Goal: Task Accomplishment & Management: Manage account settings

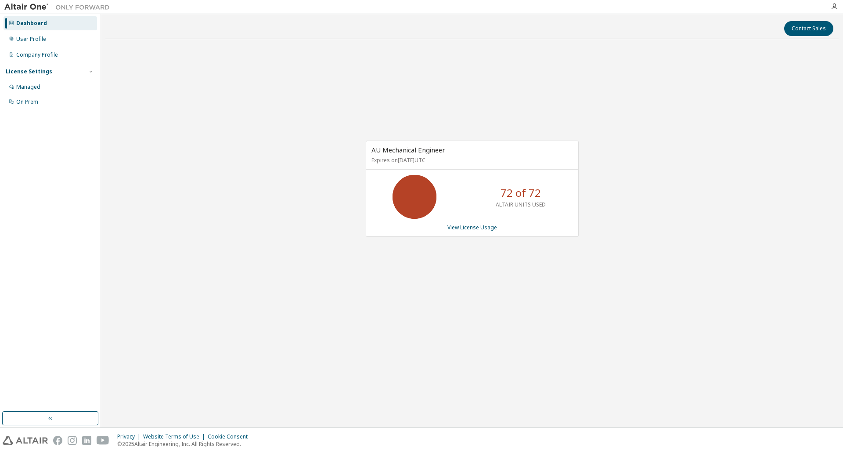
click at [479, 232] on div "AU Mechanical Engineer Expires on July 25, 2026 UTC 72 of 72 ALTAIR UNITS USED …" at bounding box center [472, 189] width 213 height 96
click at [478, 229] on link "View License Usage" at bounding box center [473, 227] width 50 height 7
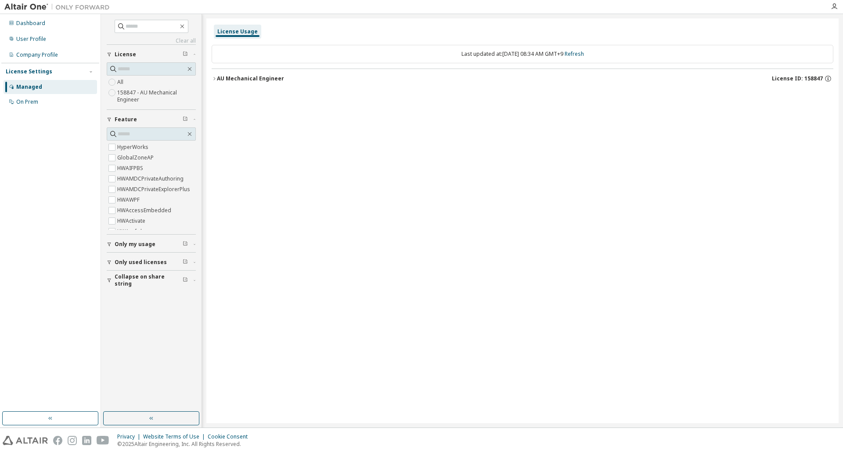
click at [536, 57] on div "Last updated at: Sun 2025-10-05 08:34 AM GMT+9 Refresh" at bounding box center [523, 54] width 622 height 18
click at [242, 79] on div "AU Mechanical Engineer" at bounding box center [250, 78] width 67 height 7
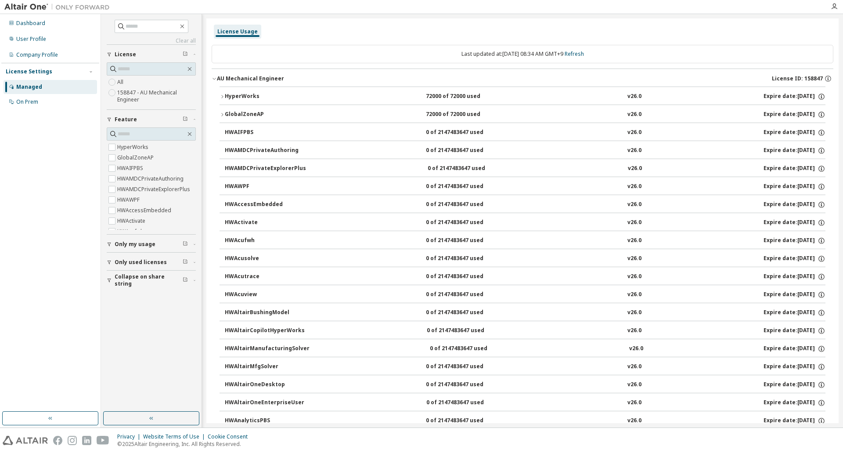
click at [268, 98] on div "HyperWorks" at bounding box center [264, 97] width 79 height 8
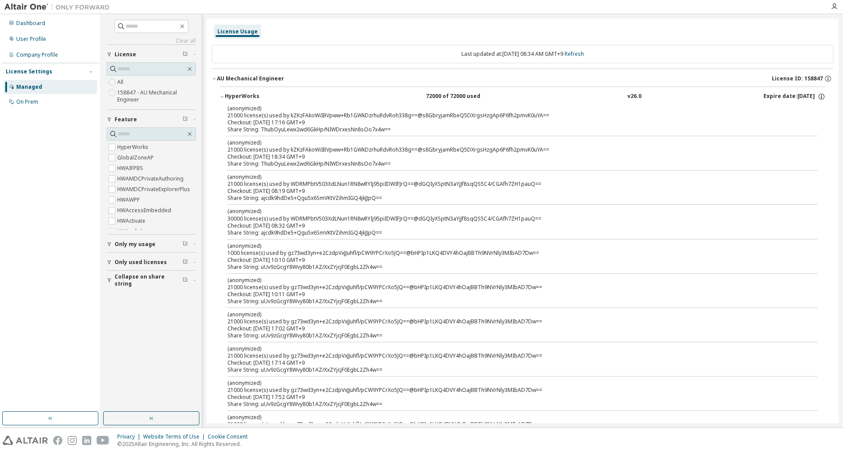
click at [776, 89] on button "HyperWorks 72000 of 72000 used v26.0 Expire date: 2026-07-25" at bounding box center [523, 96] width 606 height 19
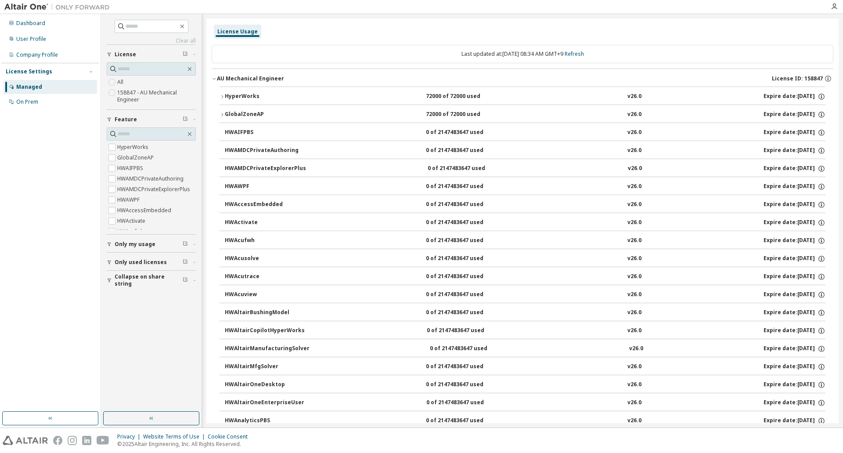
click at [775, 92] on button "HyperWorks 72000 of 72000 used v26.0 Expire date: 2026-07-25" at bounding box center [523, 96] width 606 height 19
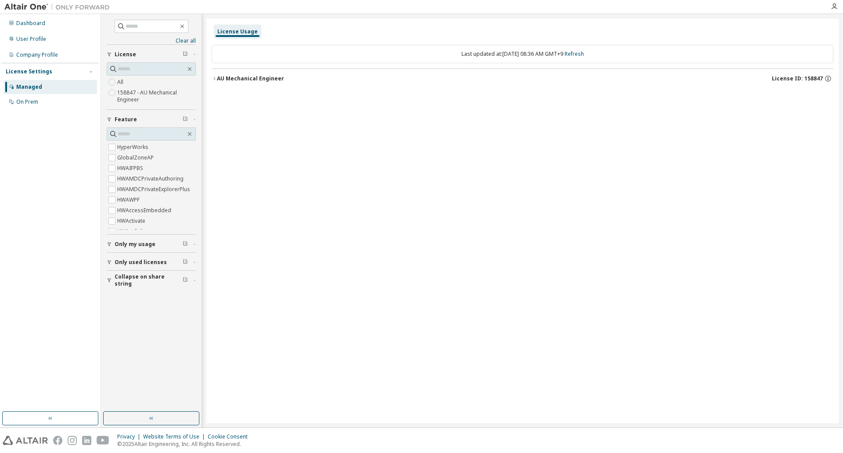
click at [318, 70] on button "AU Mechanical Engineer License ID: 158847" at bounding box center [523, 78] width 622 height 19
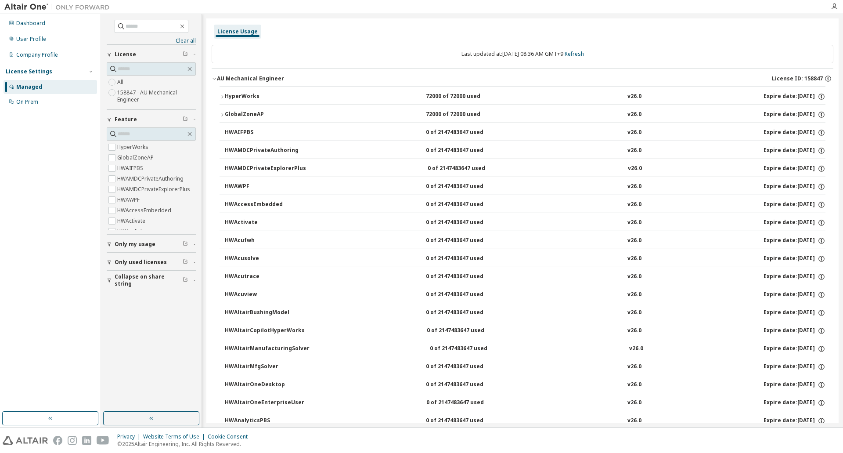
click at [304, 113] on div "GlobalZoneAP 72000 of 72000 used v26.0 Expire date: 2026-07-25" at bounding box center [525, 115] width 601 height 8
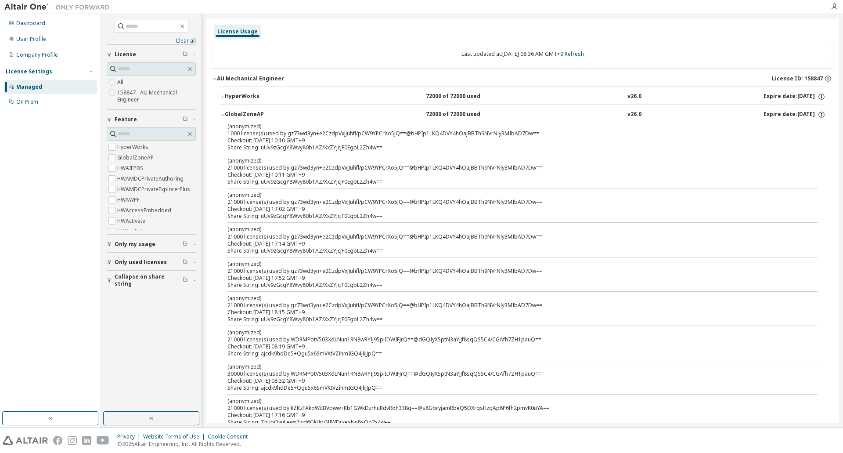
click at [304, 113] on div "GlobalZoneAP 72000 of 72000 used v26.0 Expire date: 2026-07-25" at bounding box center [525, 115] width 601 height 8
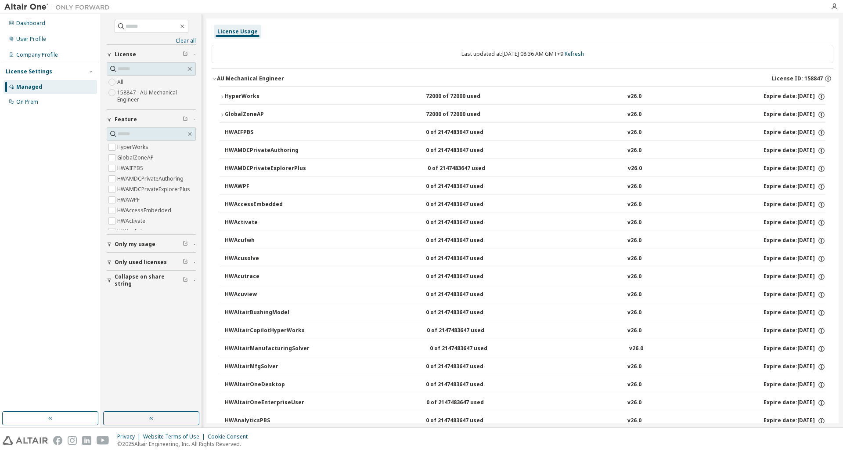
click at [130, 246] on span "Only my usage" at bounding box center [135, 244] width 41 height 7
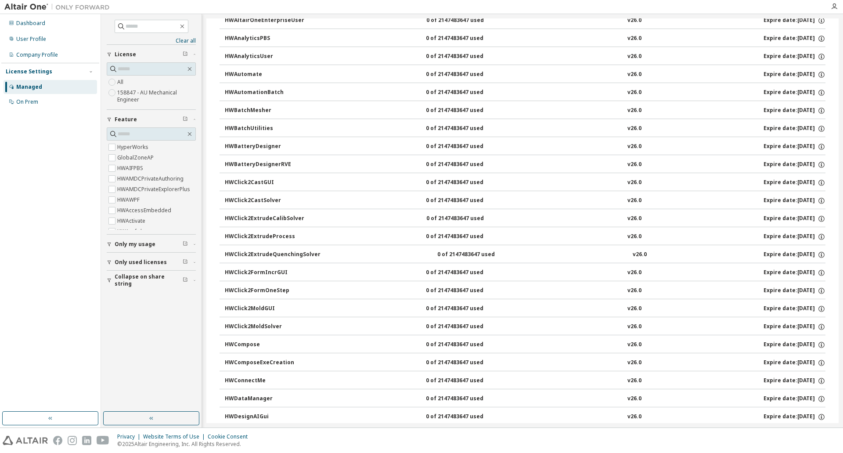
scroll to position [395, 0]
